Goal: Information Seeking & Learning: Learn about a topic

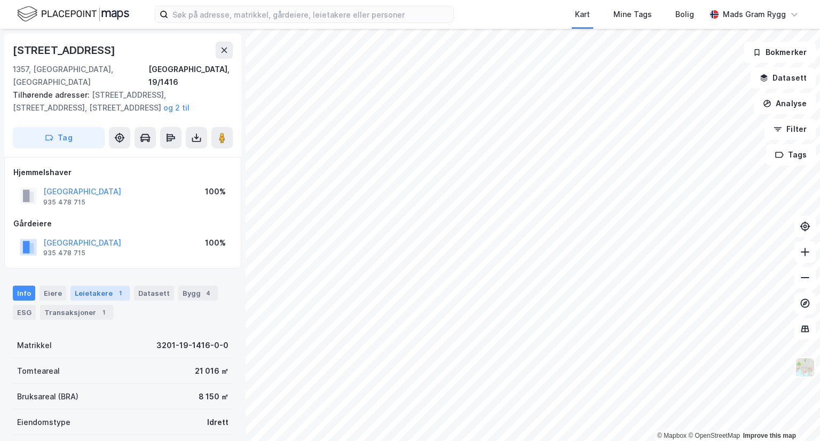
click at [91, 286] on div "Leietakere 1" at bounding box center [99, 293] width 59 height 15
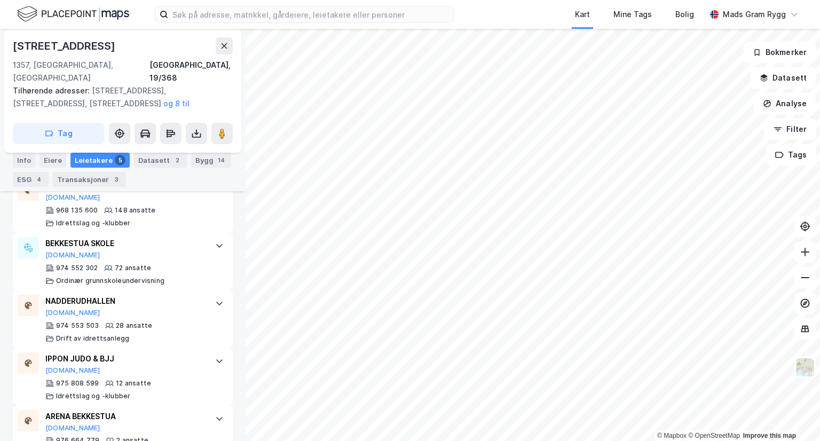
scroll to position [360, 0]
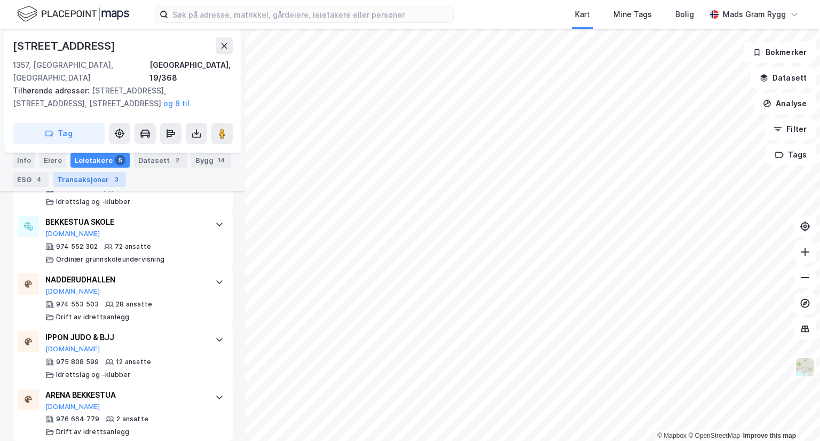
click at [79, 177] on div "Transaksjoner 3" at bounding box center [89, 179] width 73 height 15
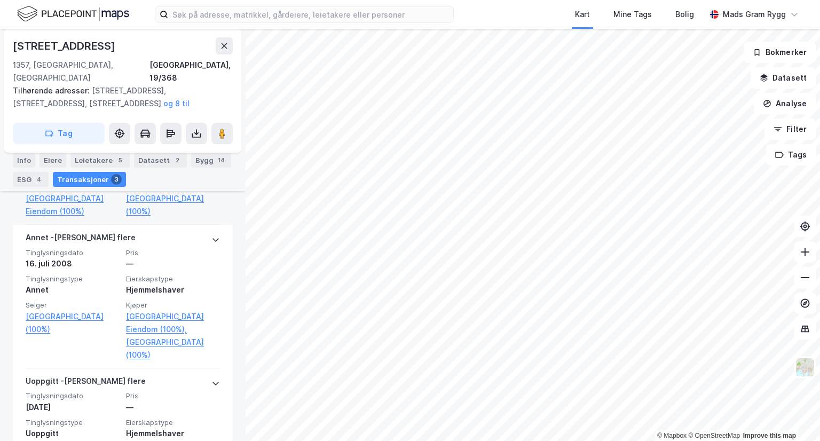
scroll to position [458, 0]
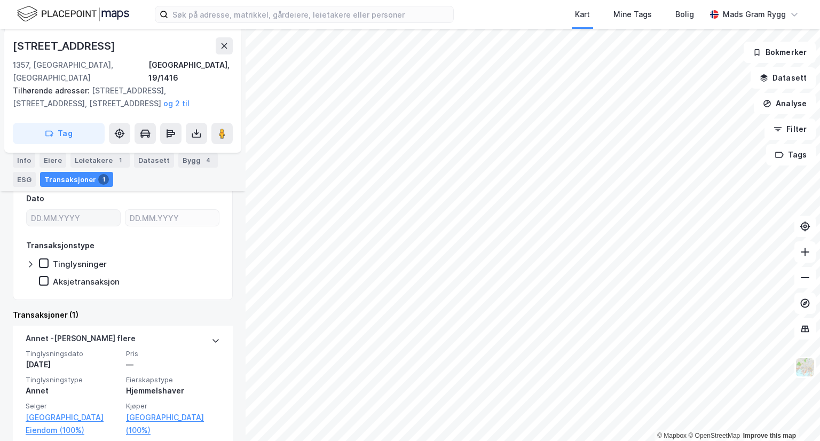
scroll to position [197, 0]
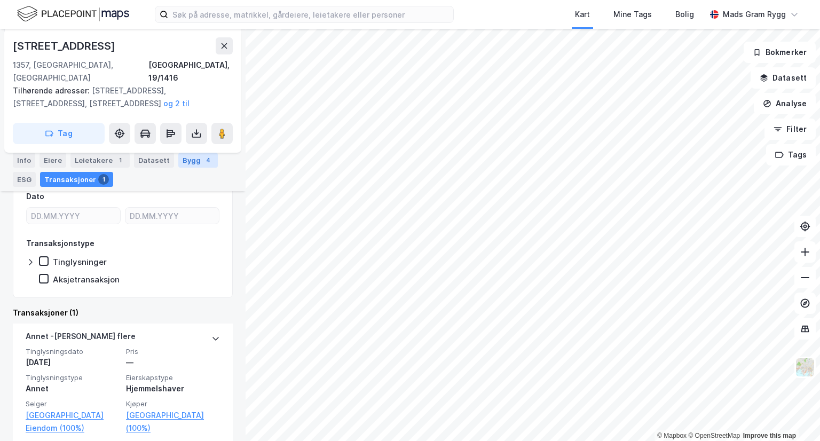
click at [189, 161] on div "Bygg 4" at bounding box center [198, 160] width 40 height 15
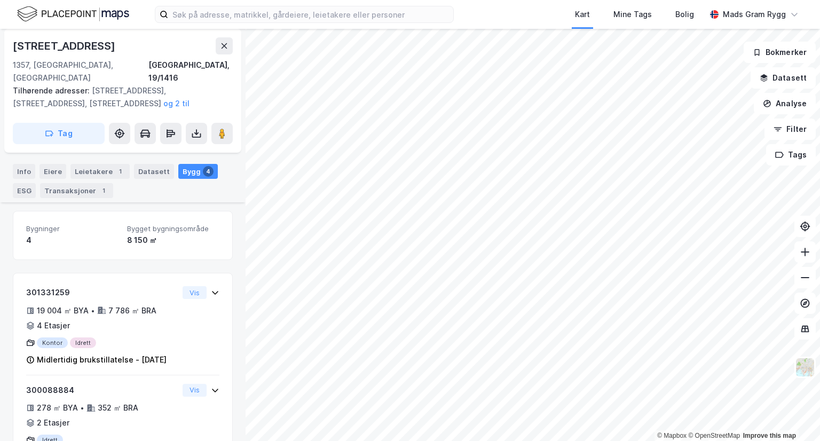
scroll to position [98, 0]
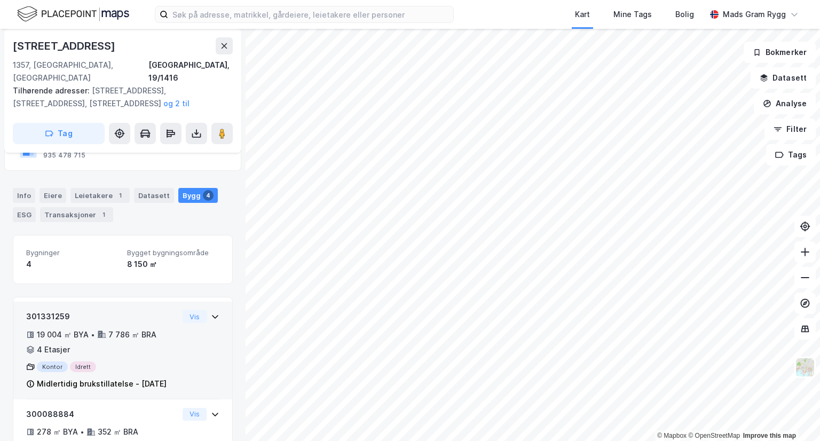
click at [69, 378] on div "Midlertidig brukstillatelse - [DATE]" at bounding box center [102, 384] width 130 height 13
click at [32, 380] on icon at bounding box center [30, 384] width 9 height 9
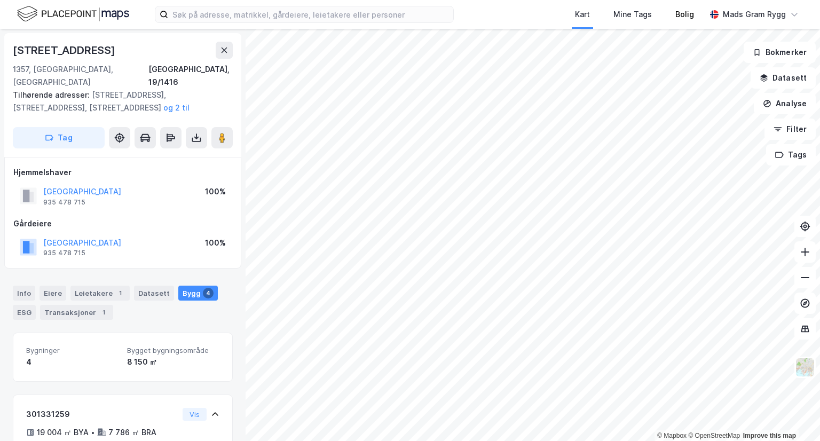
scroll to position [206, 0]
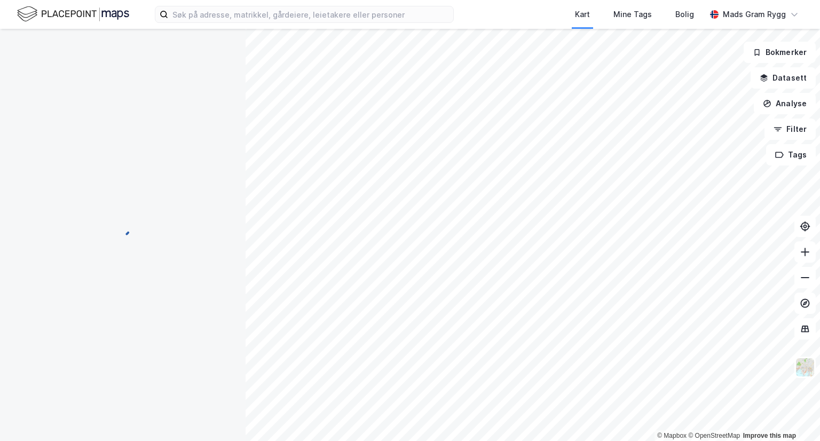
scroll to position [206, 0]
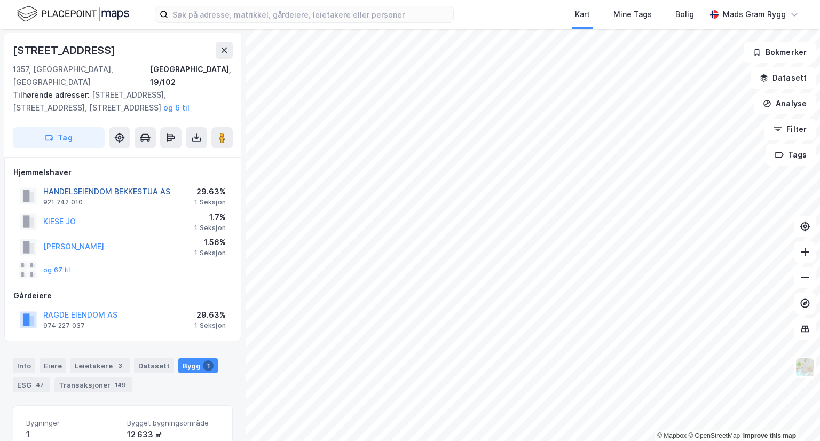
click at [0, 0] on button "HANDELSEIENDOM BEKKESTUA AS" at bounding box center [0, 0] width 0 height 0
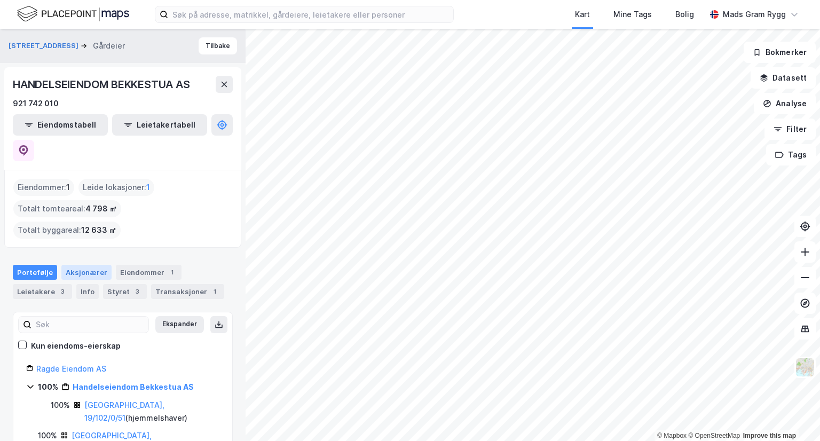
click at [88, 265] on div "Aksjonærer" at bounding box center [86, 272] width 50 height 15
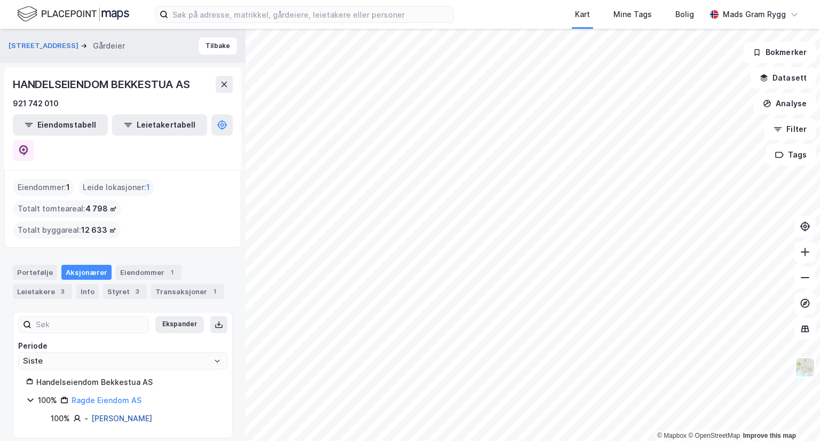
click at [107, 414] on link "[PERSON_NAME]" at bounding box center [121, 418] width 61 height 9
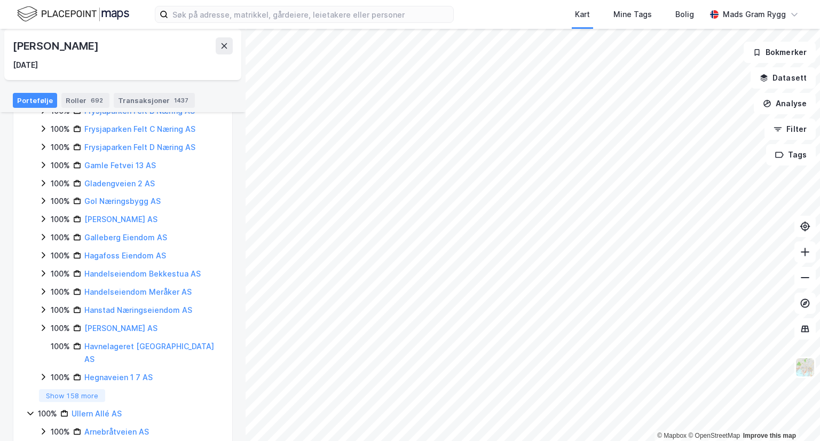
scroll to position [993, 0]
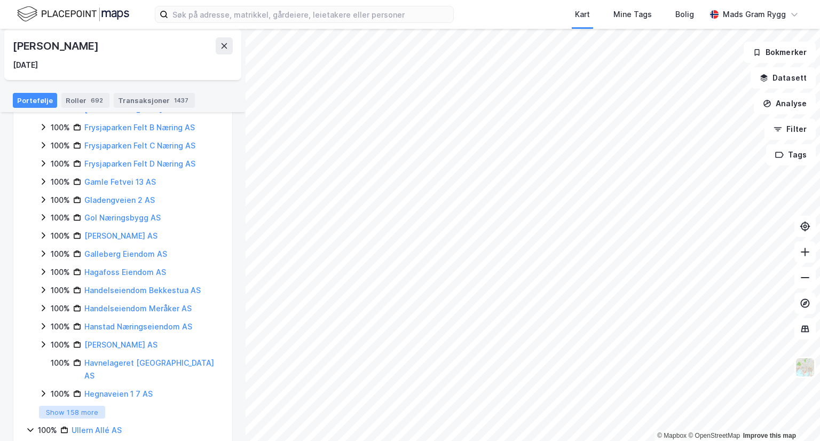
click at [76, 406] on button "Show 158 more" at bounding box center [72, 412] width 66 height 13
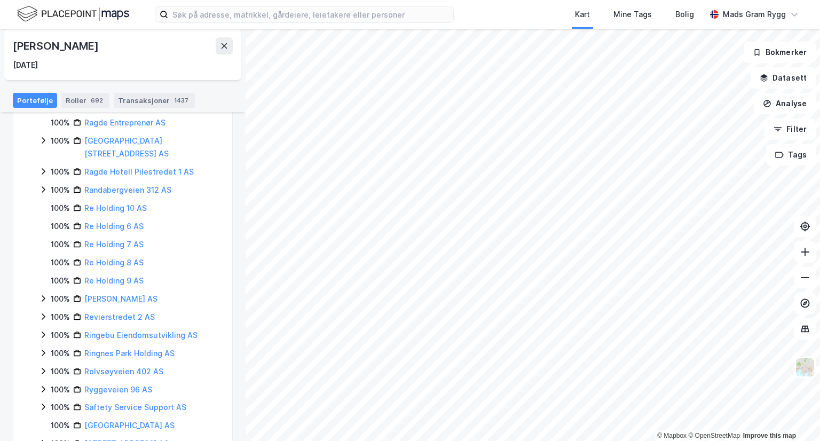
scroll to position [2275, 0]
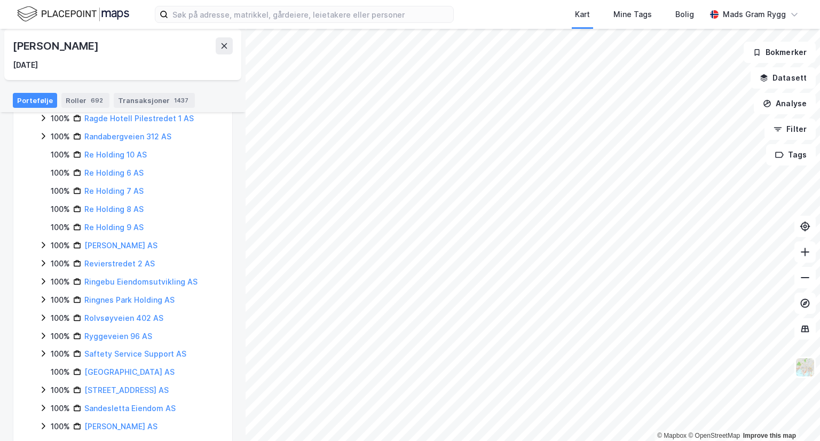
click at [100, 440] on link "[STREET_ADDRESS] AS" at bounding box center [126, 444] width 84 height 9
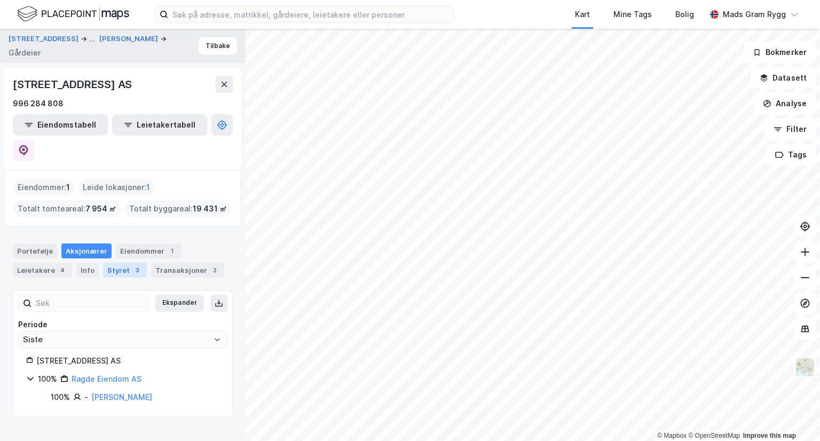
click at [132, 265] on div "3" at bounding box center [137, 270] width 11 height 11
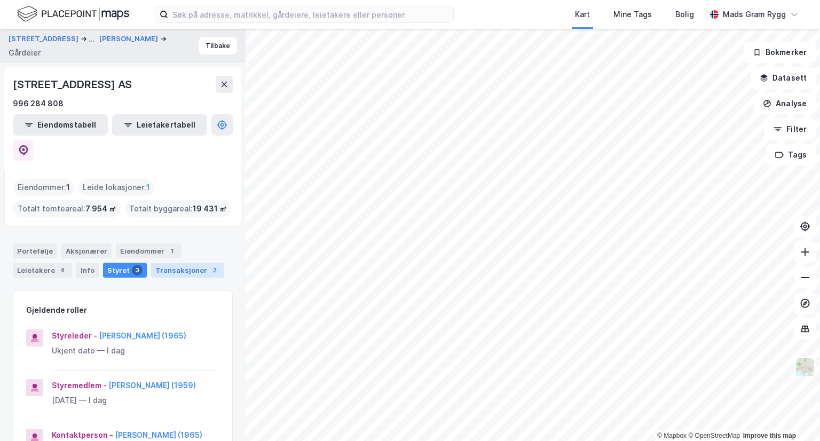
click at [182, 263] on div "Transaksjoner 2" at bounding box center [187, 270] width 73 height 15
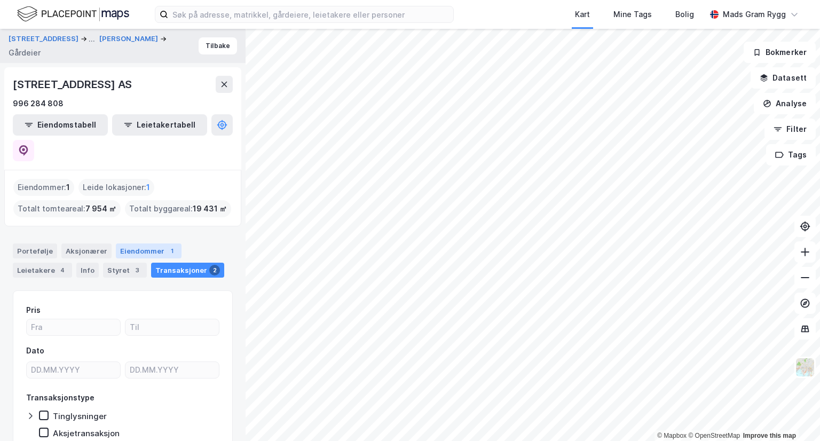
click at [145, 244] on div "Eiendommer 1" at bounding box center [149, 251] width 66 height 15
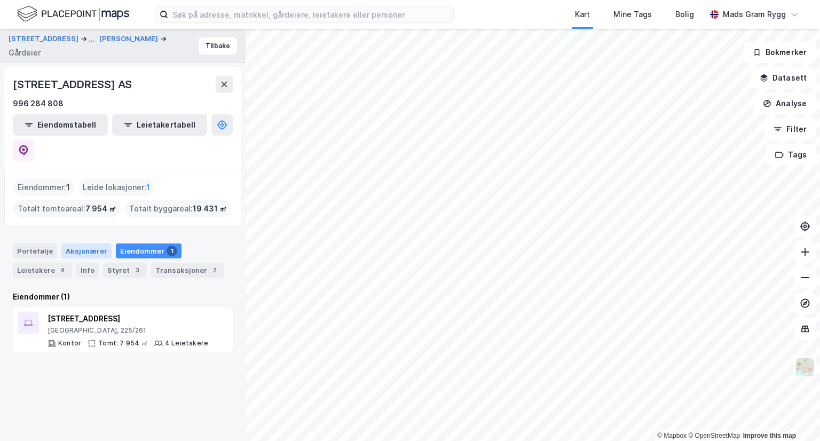
click at [73, 244] on div "Aksjonærer" at bounding box center [86, 251] width 50 height 15
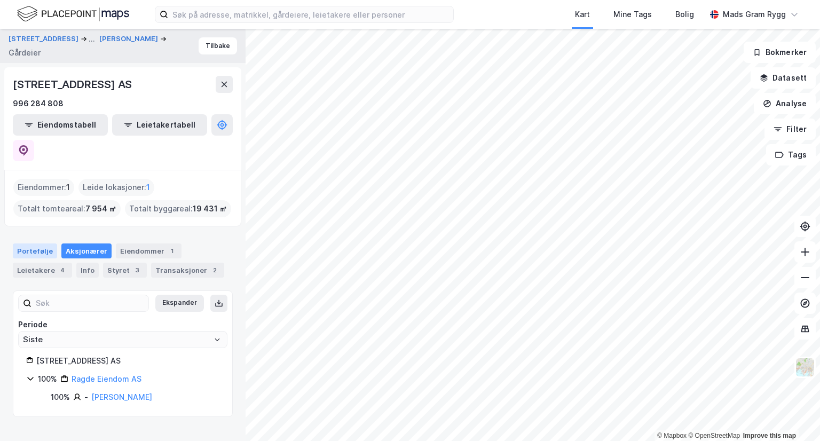
click at [33, 244] on div "Portefølje" at bounding box center [35, 251] width 44 height 15
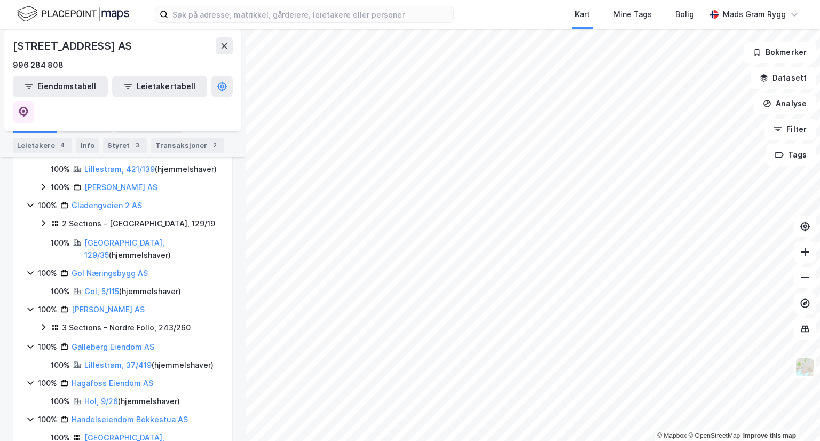
scroll to position [2377, 0]
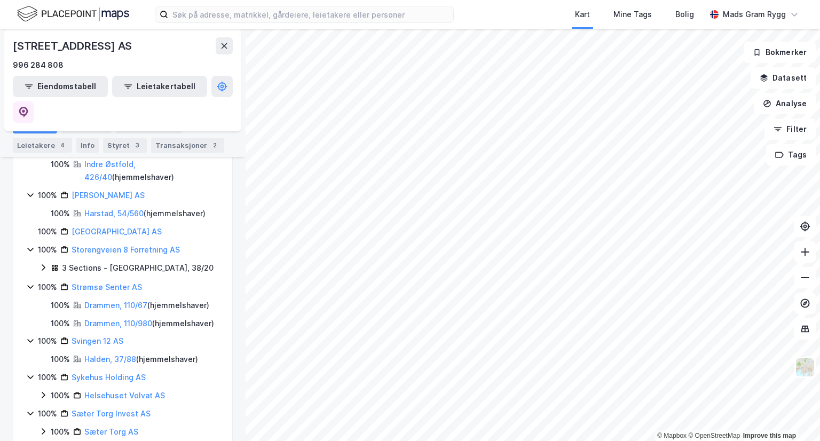
scroll to position [7984, 0]
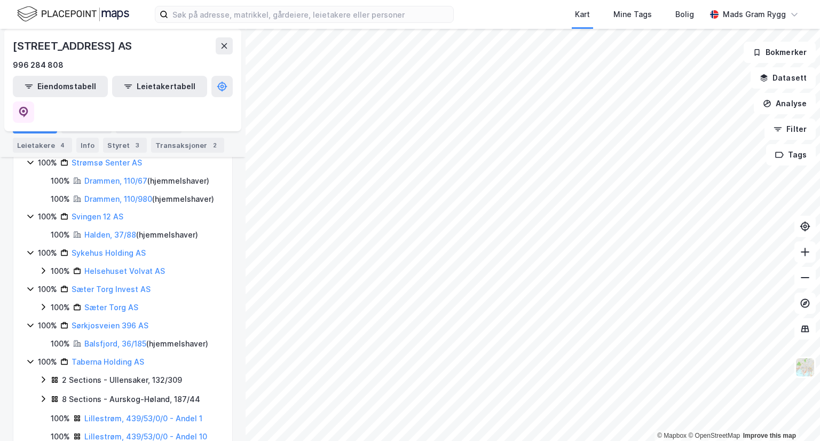
scroll to position [8038, 0]
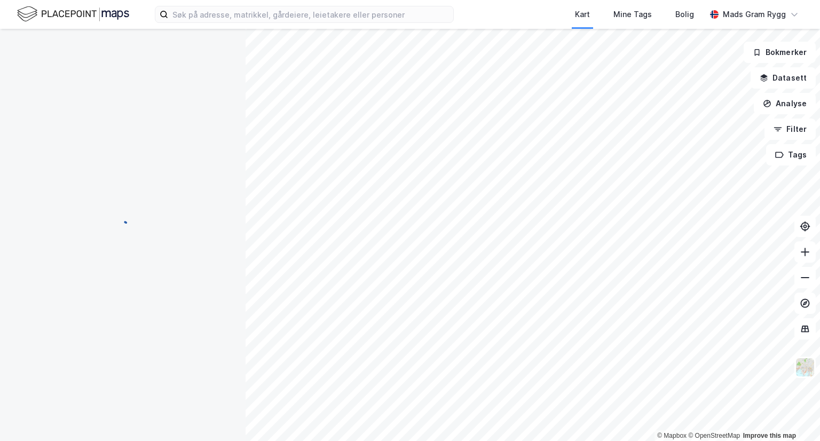
scroll to position [0, 0]
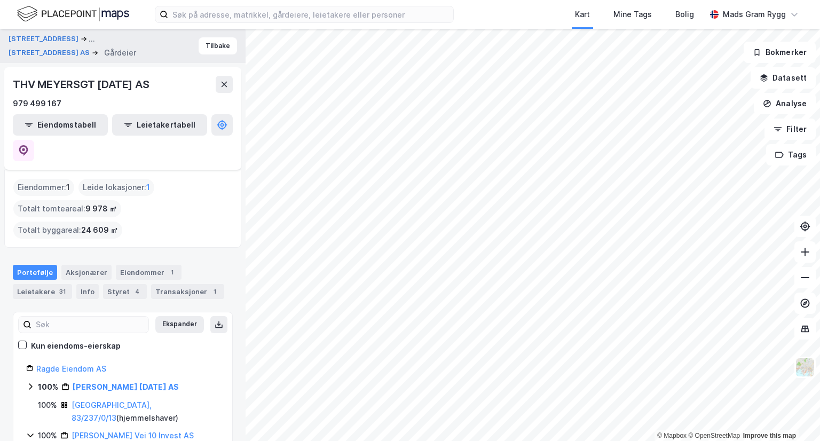
scroll to position [53, 0]
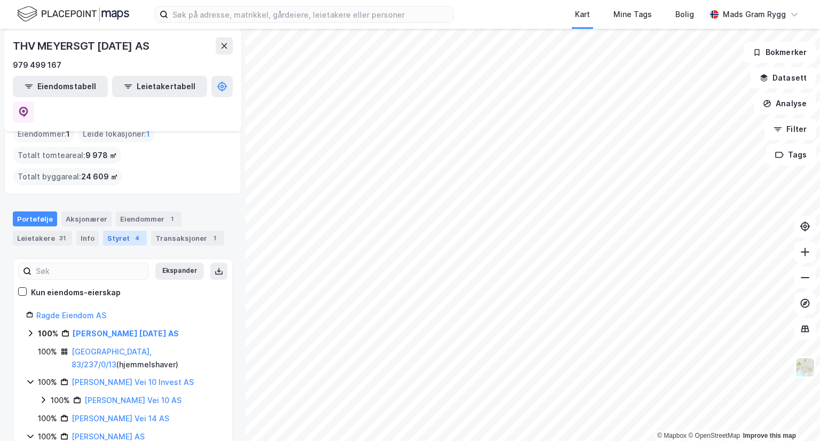
click at [124, 231] on div "Styret 4" at bounding box center [125, 238] width 44 height 15
